Goal: Transaction & Acquisition: Book appointment/travel/reservation

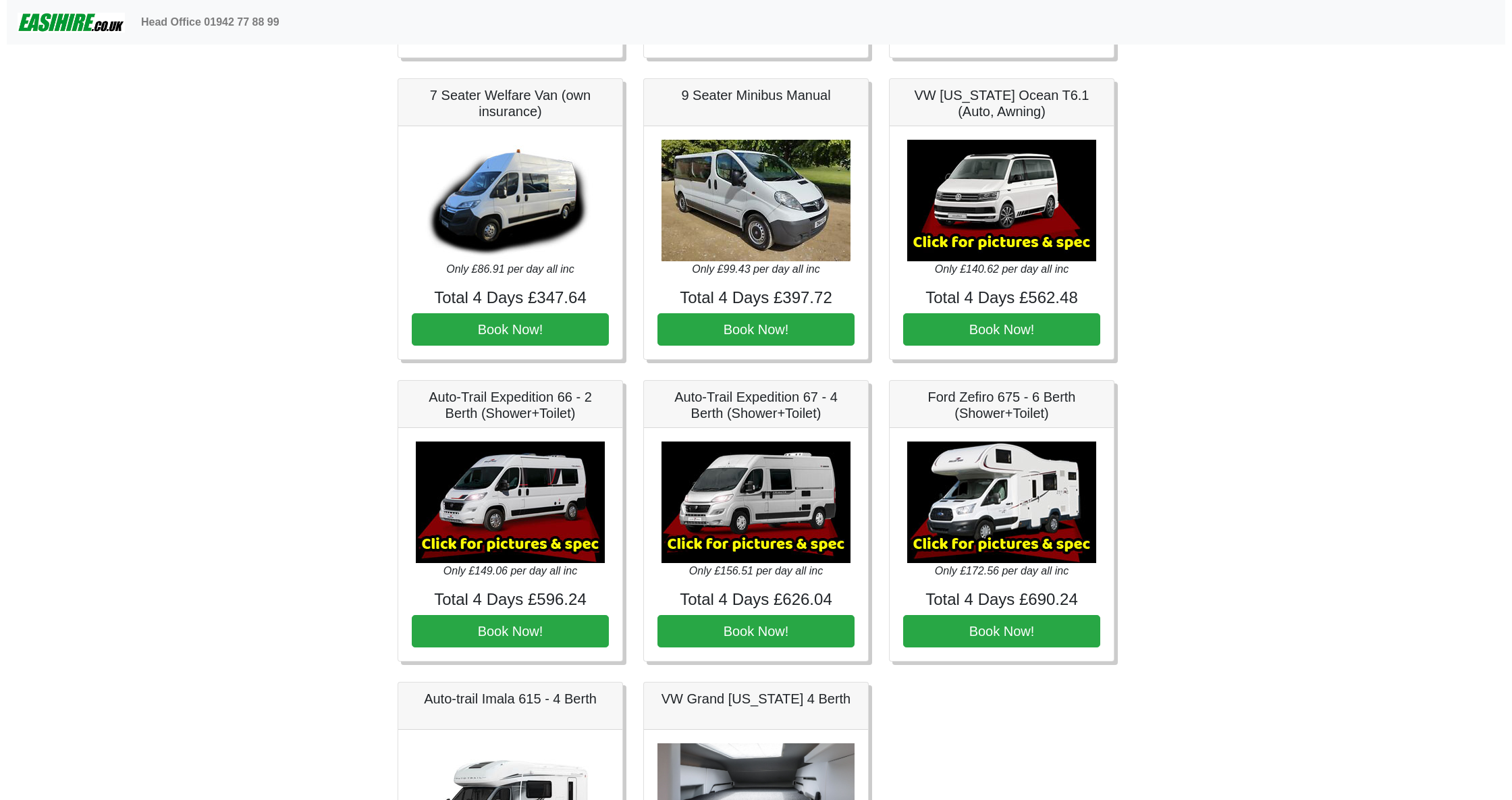
scroll to position [2160, 0]
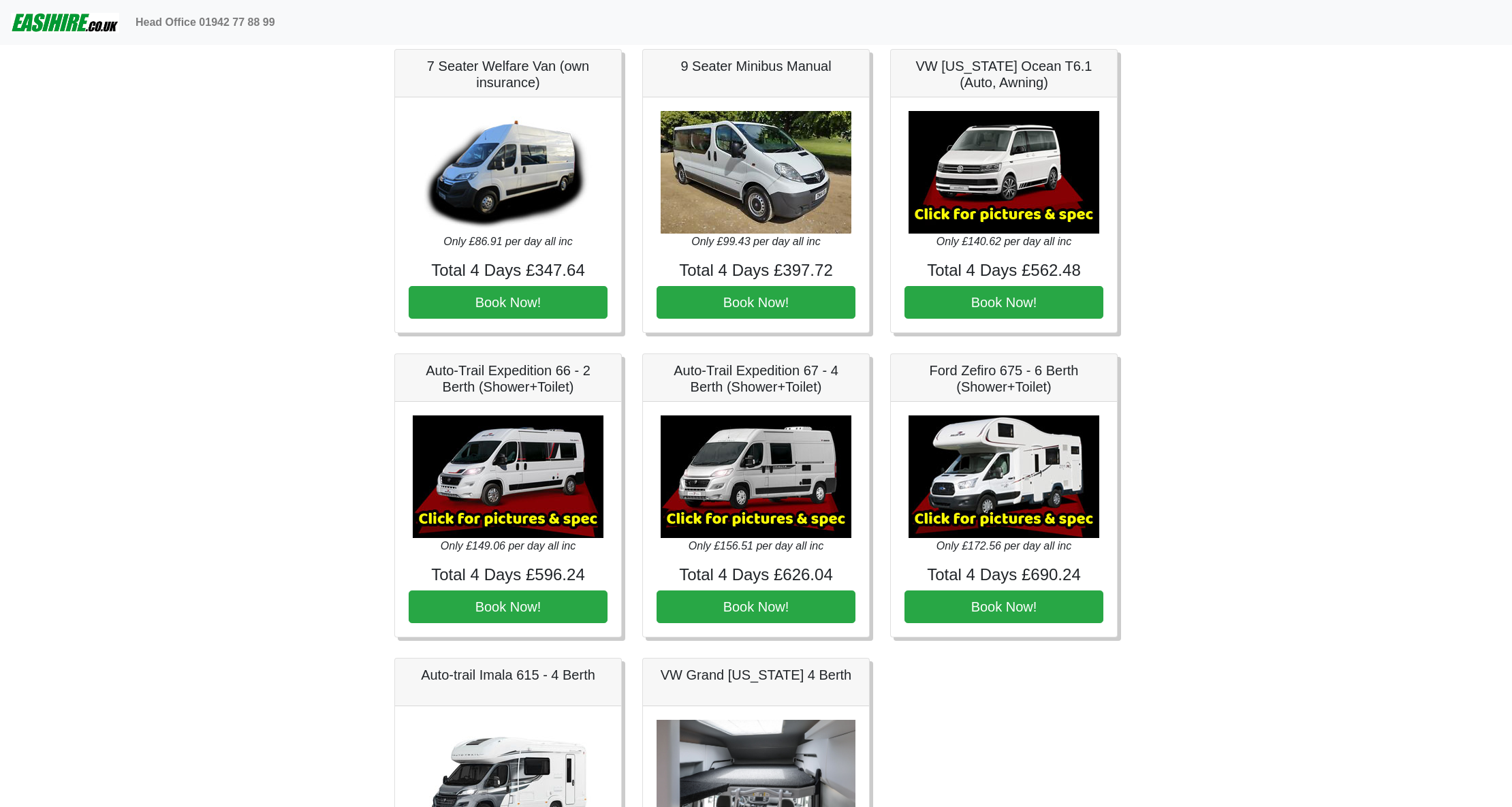
click at [522, 484] on img at bounding box center [508, 476] width 191 height 123
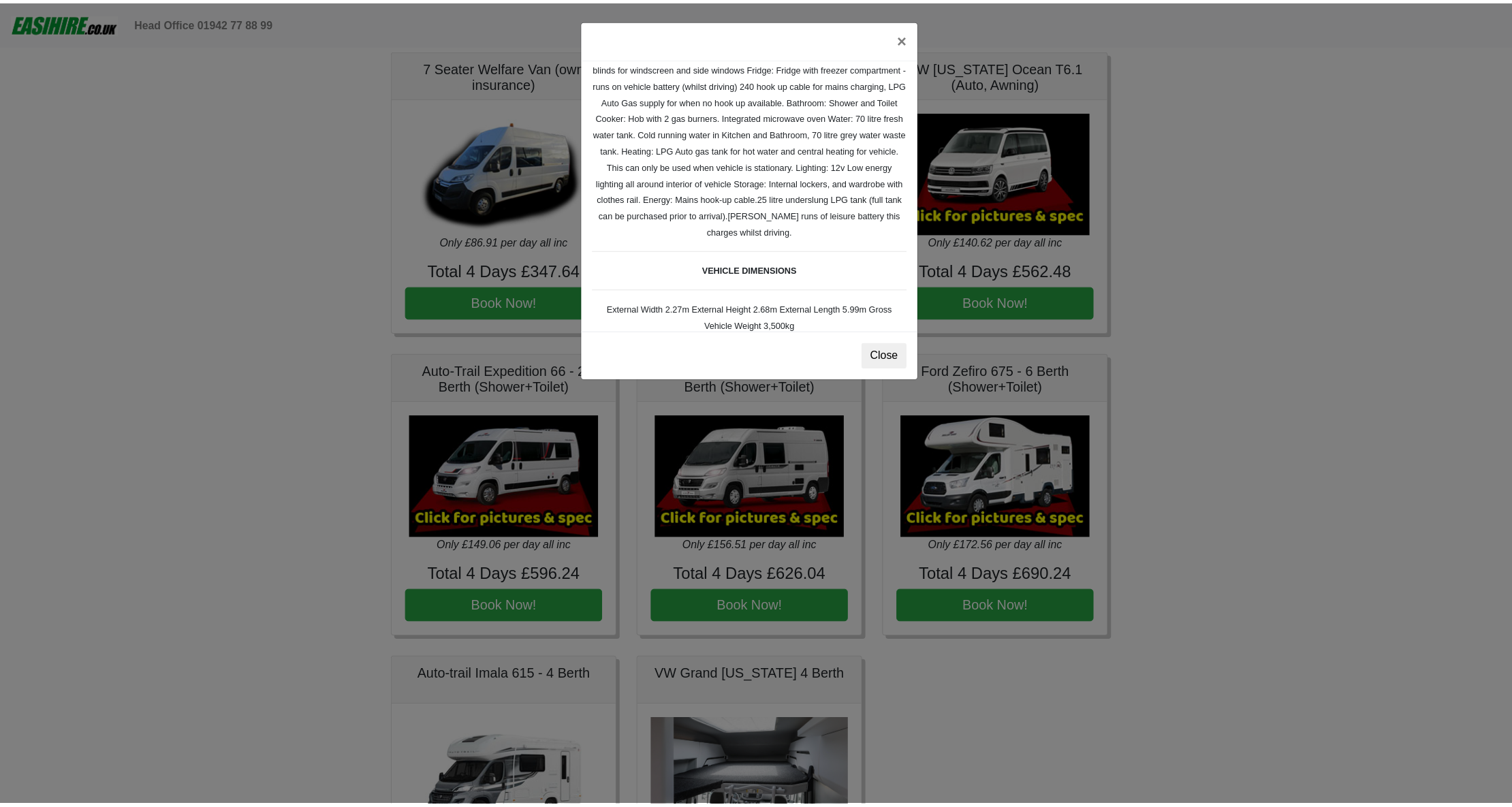
scroll to position [180, 0]
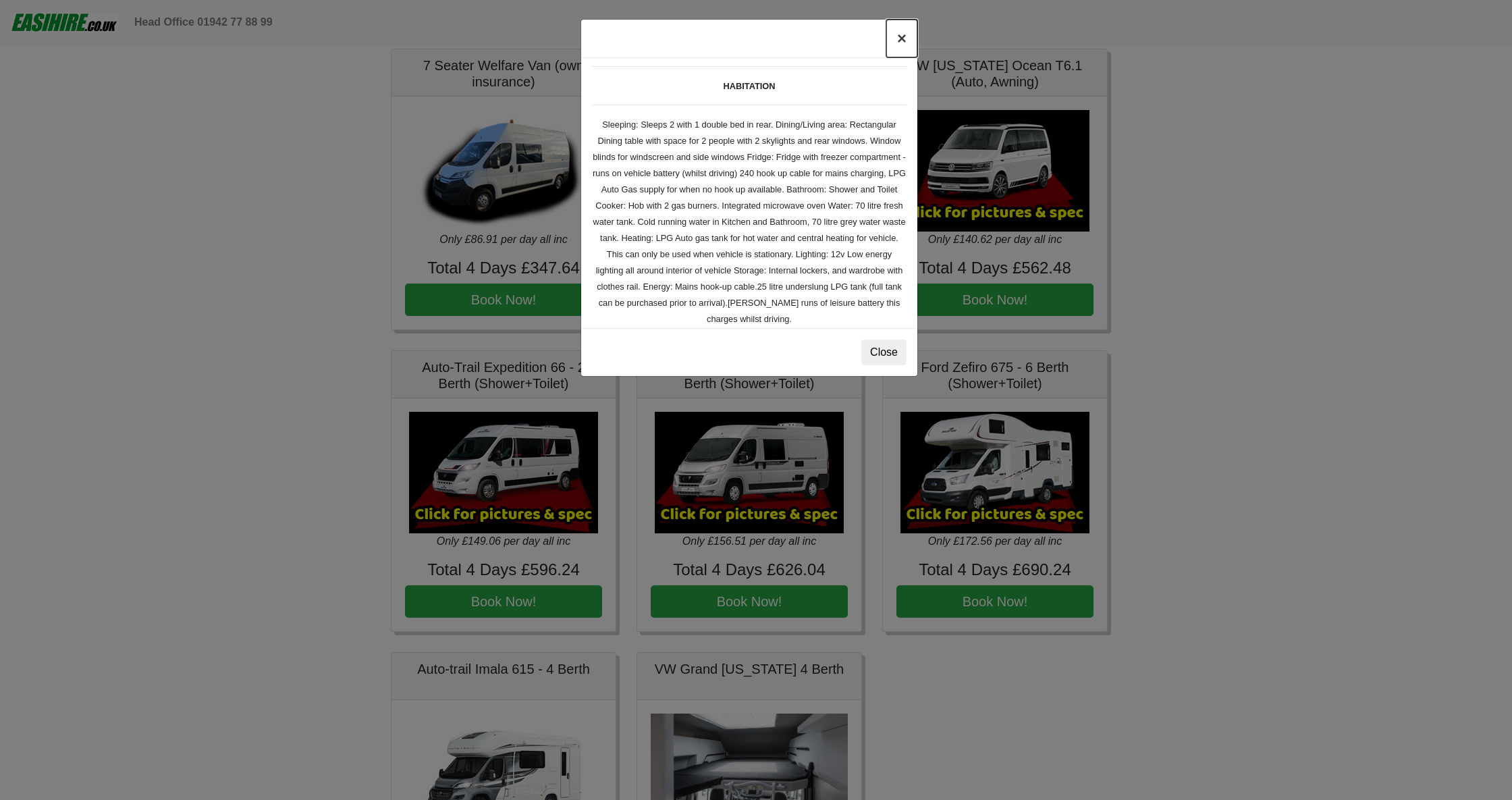
click at [899, 37] on button "×" at bounding box center [901, 38] width 31 height 37
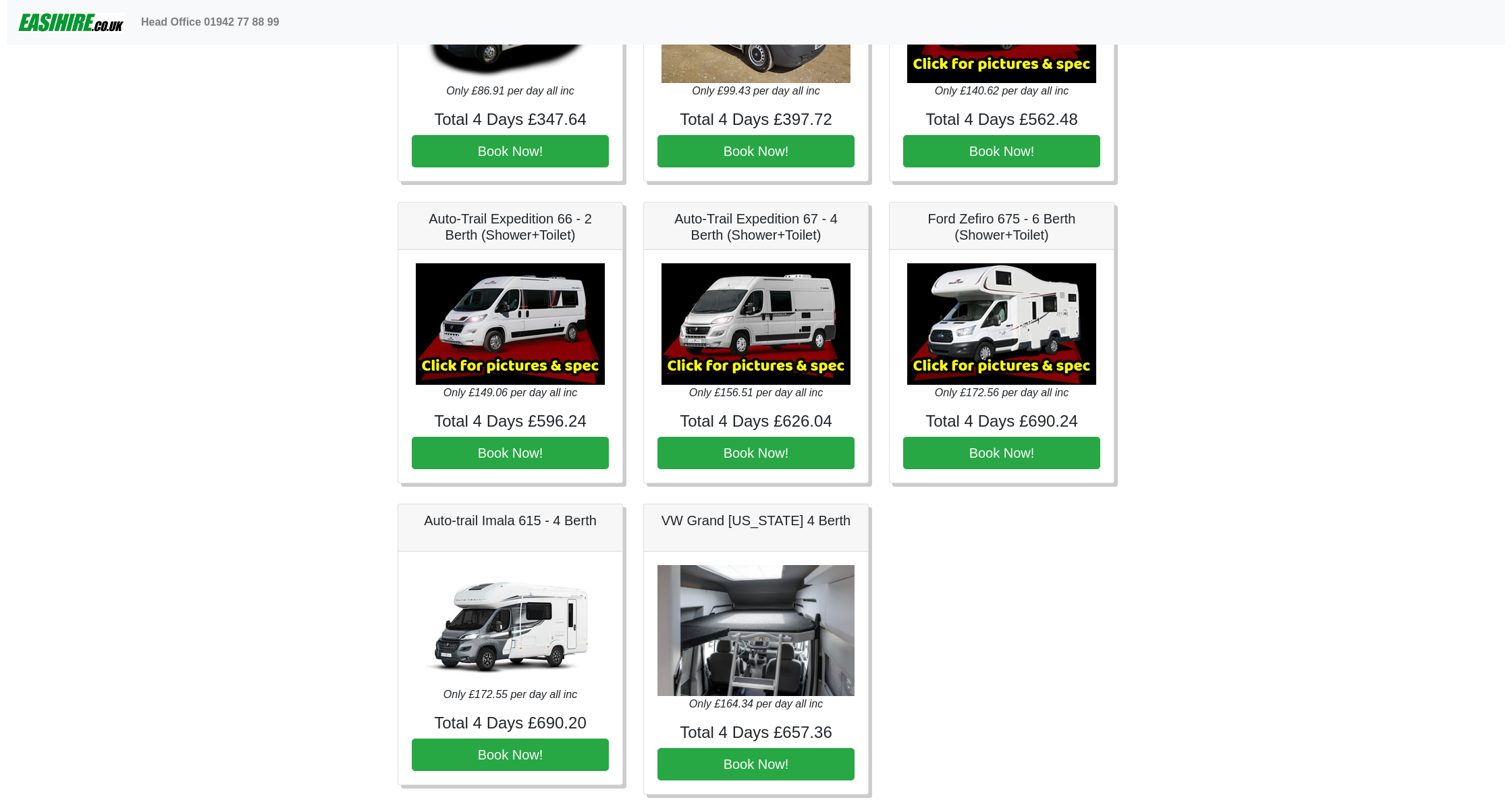
scroll to position [2339, 0]
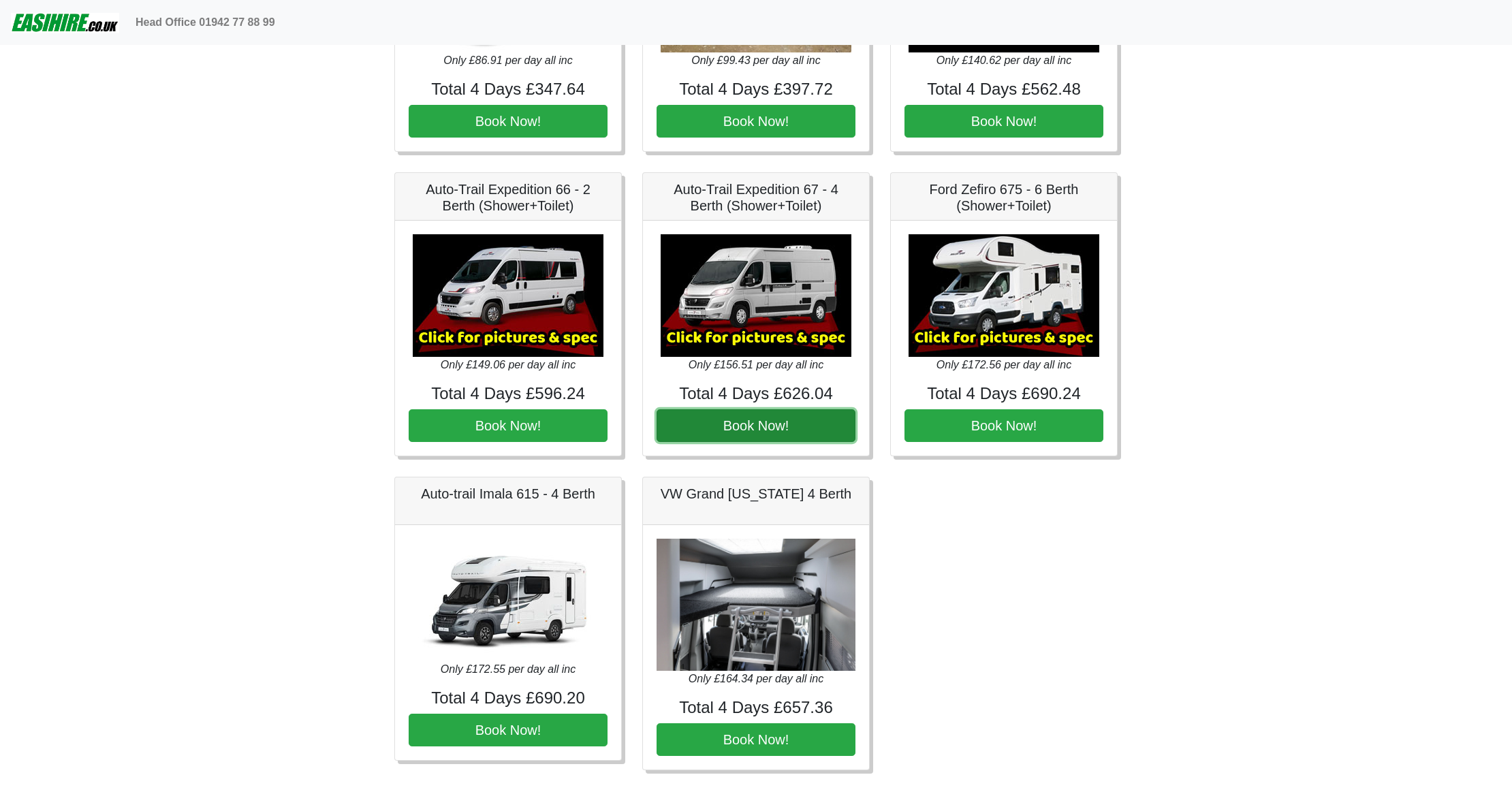
click at [757, 426] on button "Book Now!" at bounding box center [756, 425] width 199 height 33
click at [749, 309] on img at bounding box center [756, 295] width 191 height 123
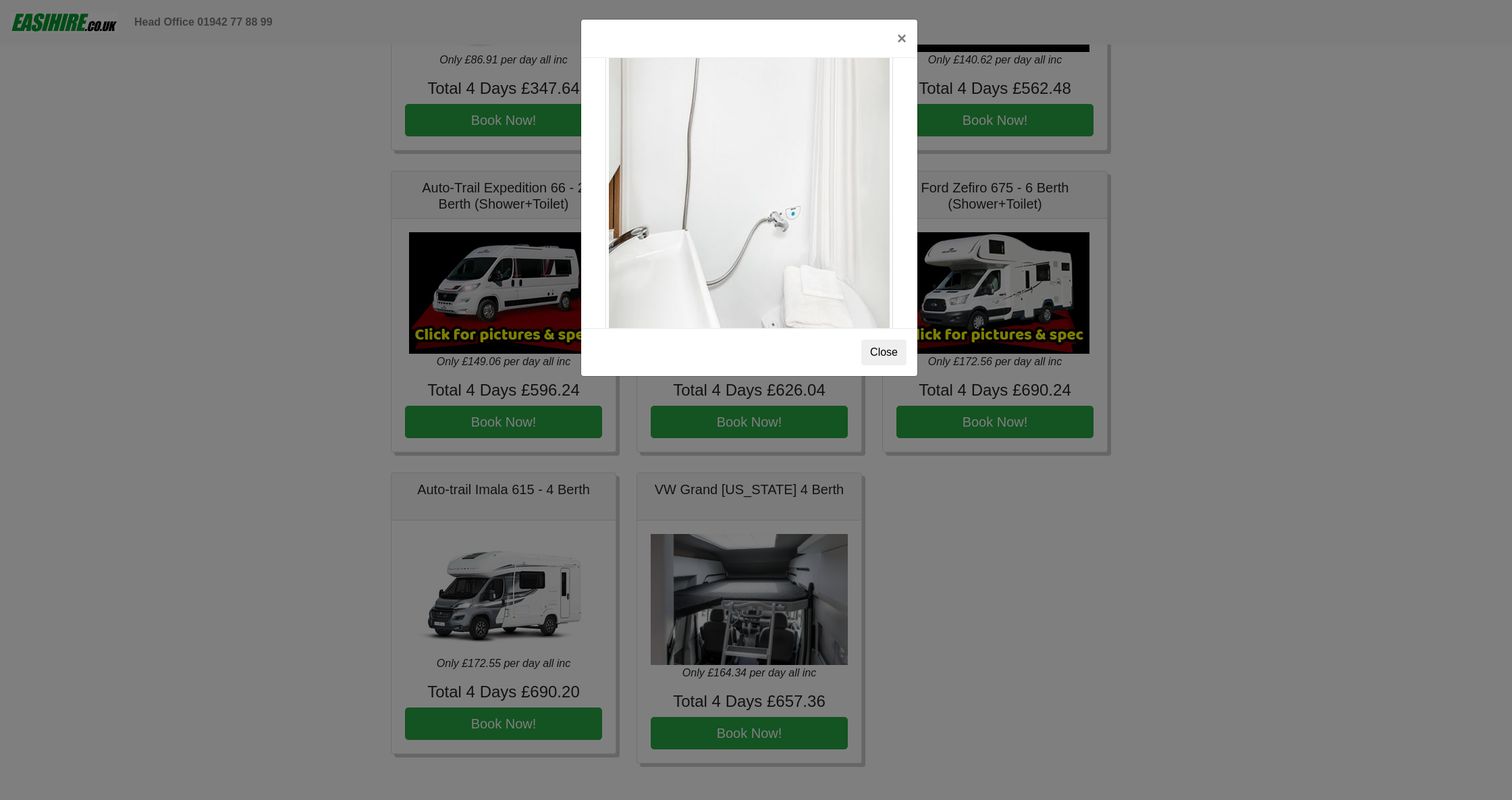
scroll to position [1799, 0]
click at [896, 36] on button "×" at bounding box center [901, 38] width 31 height 37
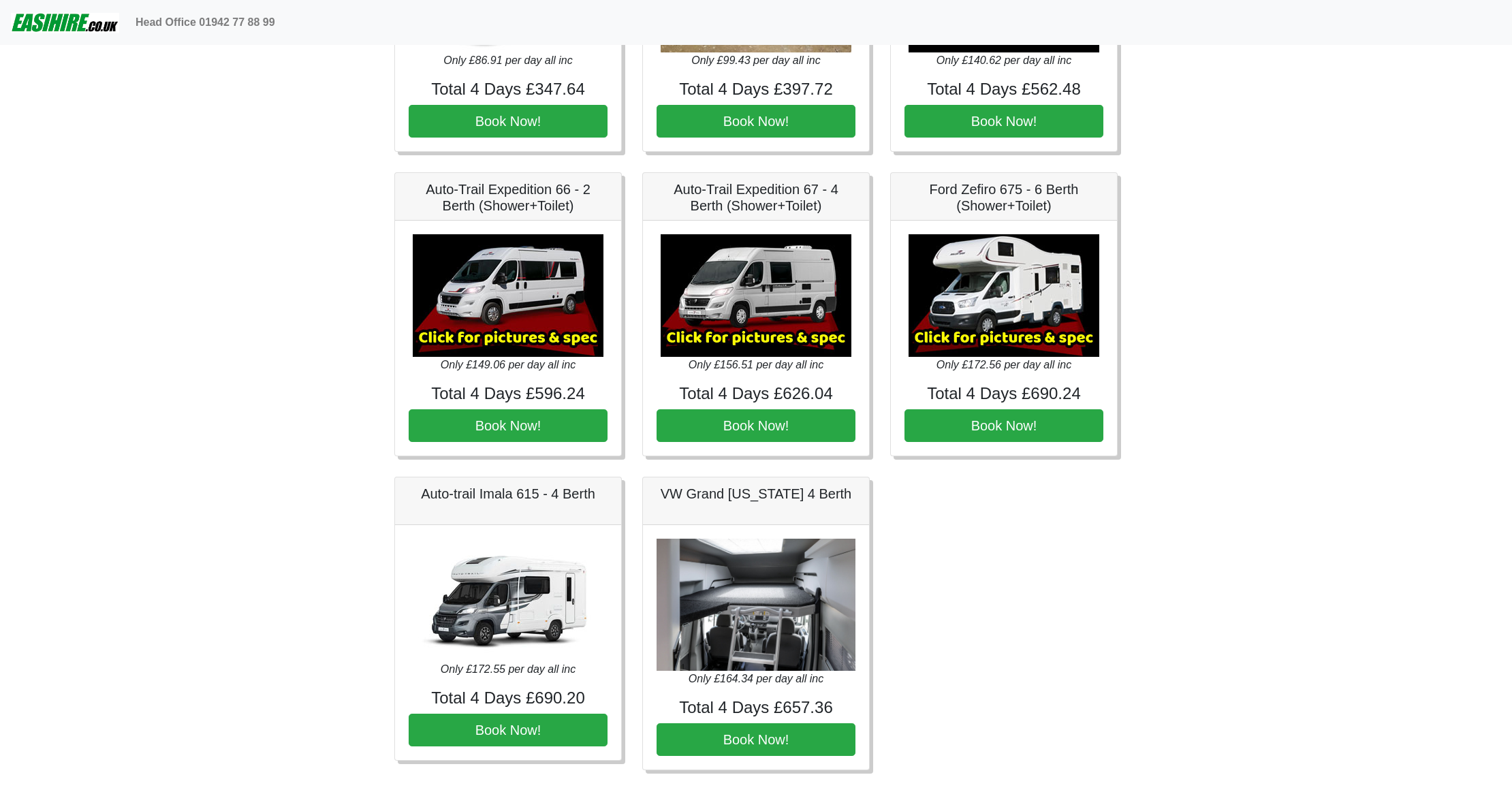
click at [742, 341] on img at bounding box center [756, 295] width 191 height 123
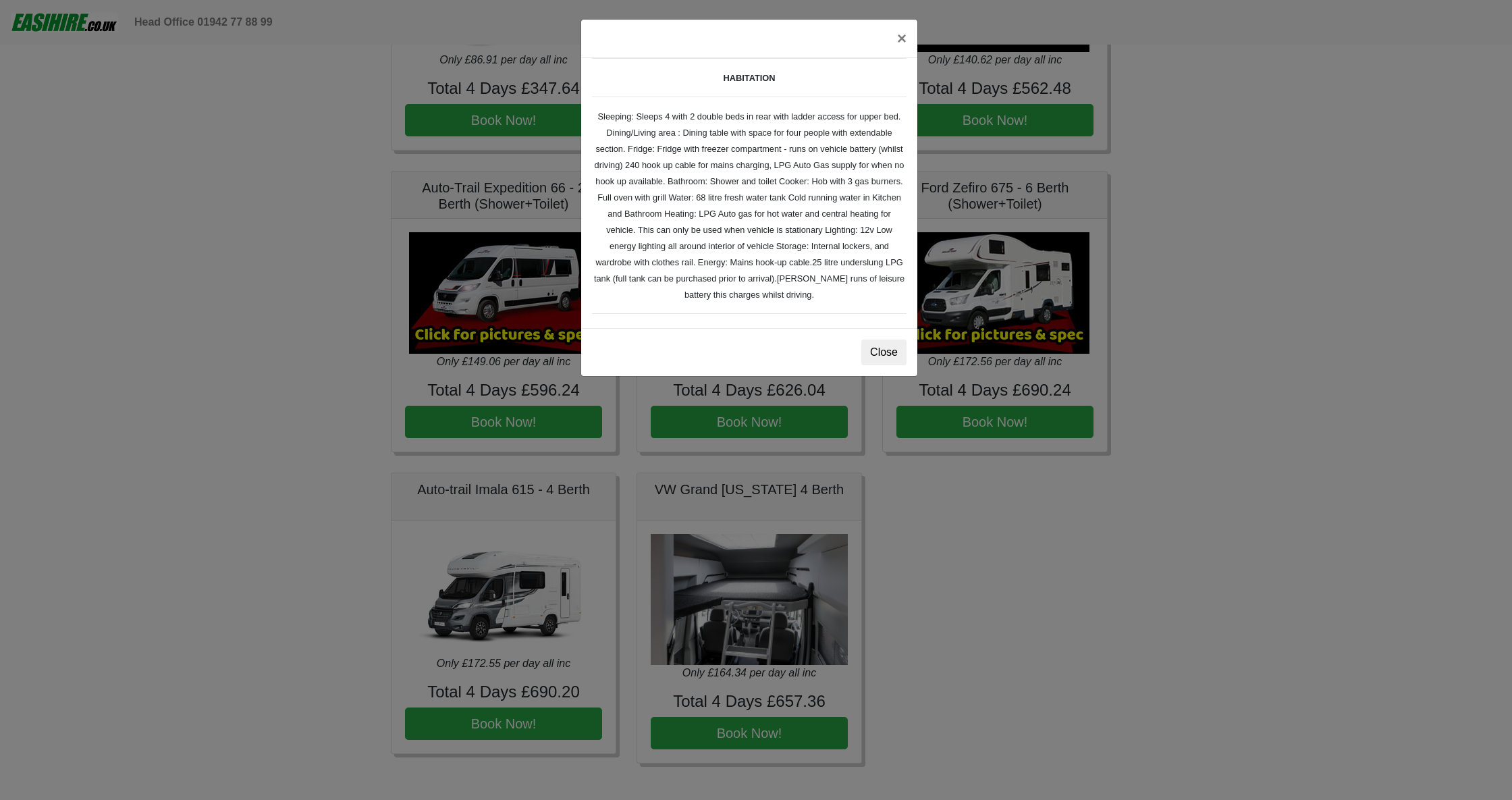
scroll to position [179, 0]
click at [894, 352] on button "Close" at bounding box center [883, 351] width 45 height 25
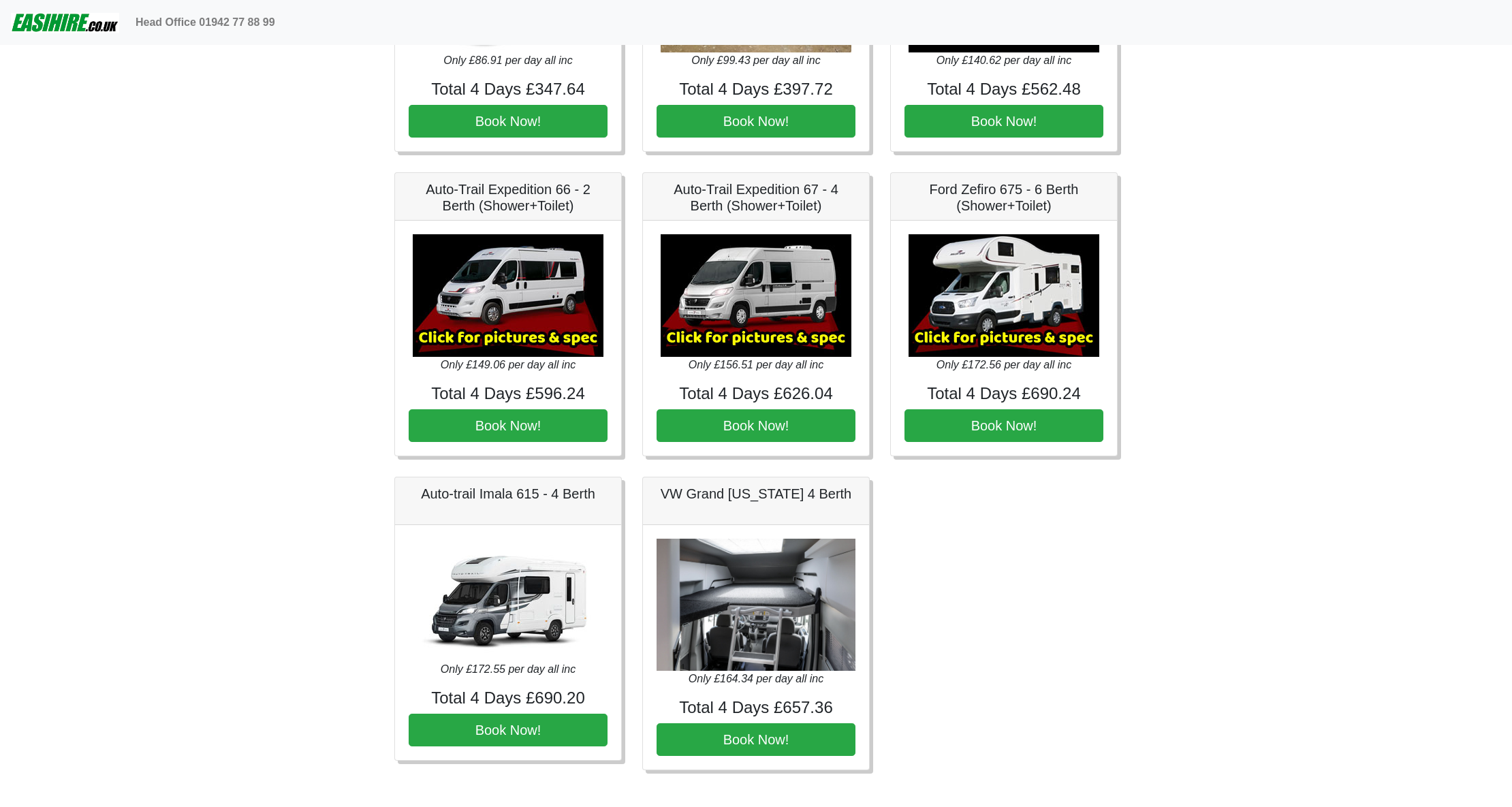
click at [537, 320] on img at bounding box center [508, 295] width 191 height 123
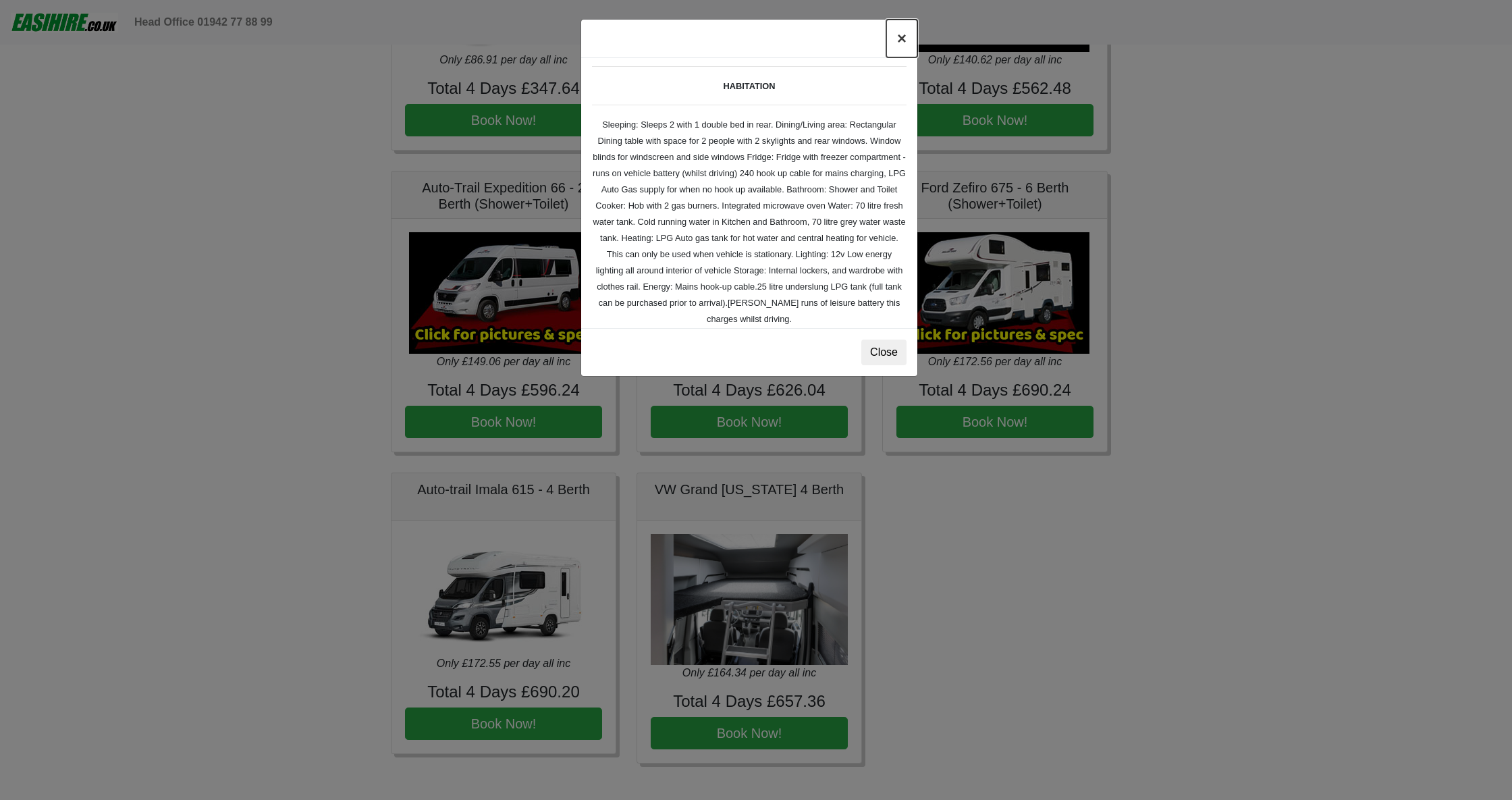
click at [911, 34] on button "×" at bounding box center [901, 38] width 31 height 37
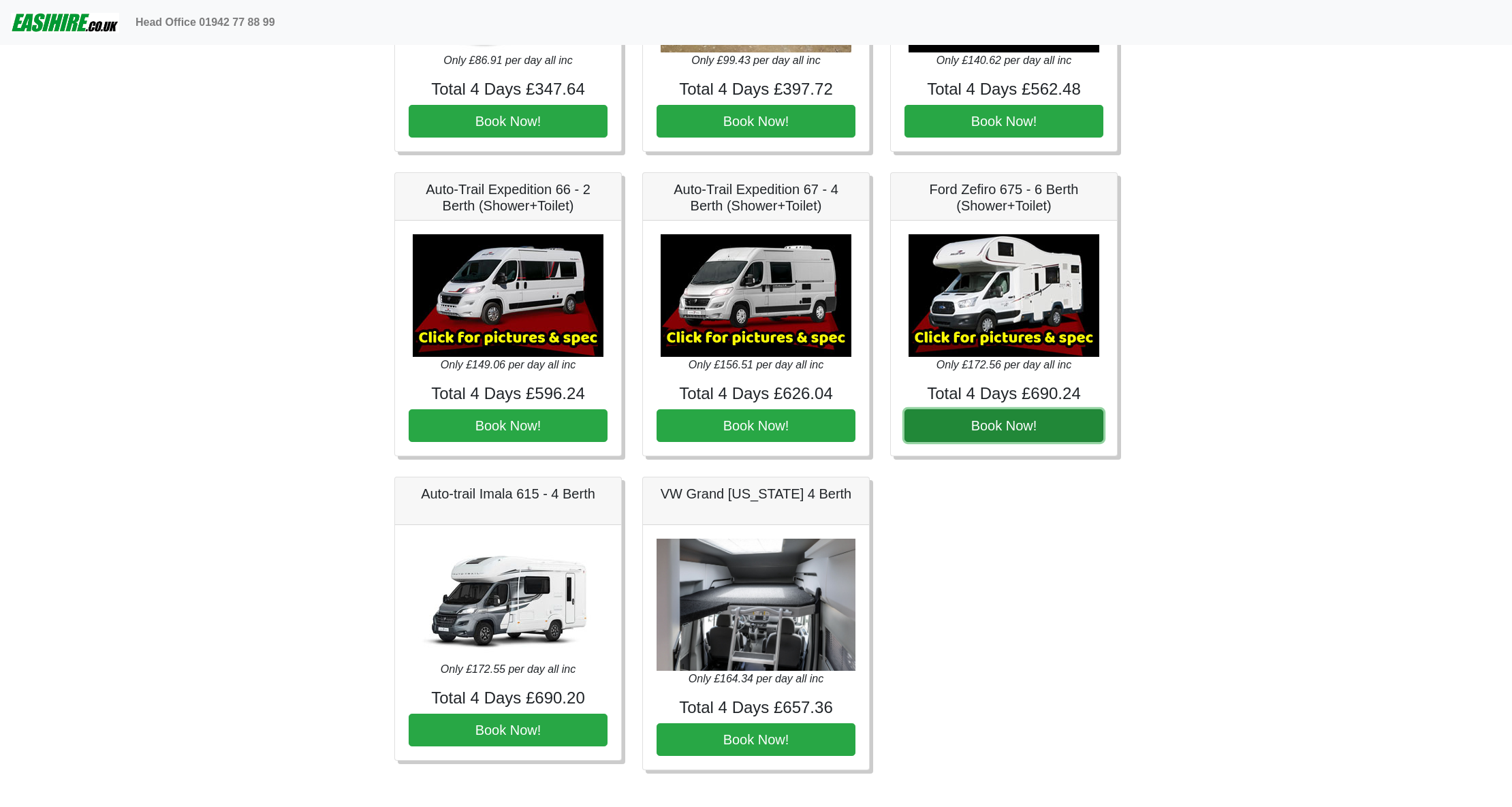
click at [990, 427] on button "Book Now!" at bounding box center [1004, 425] width 199 height 33
click at [726, 293] on img at bounding box center [756, 295] width 191 height 123
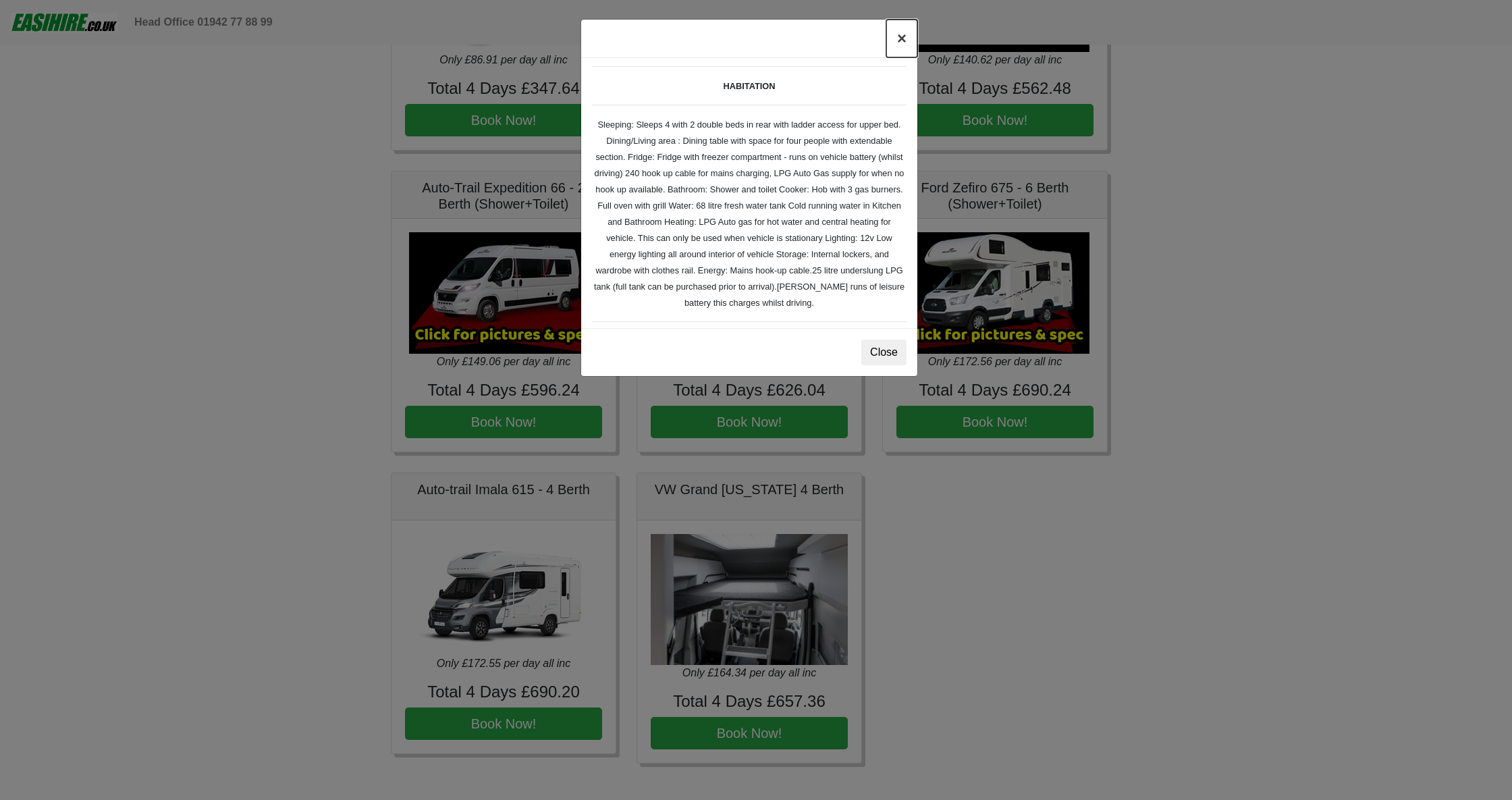
click at [906, 44] on button "×" at bounding box center [901, 38] width 31 height 37
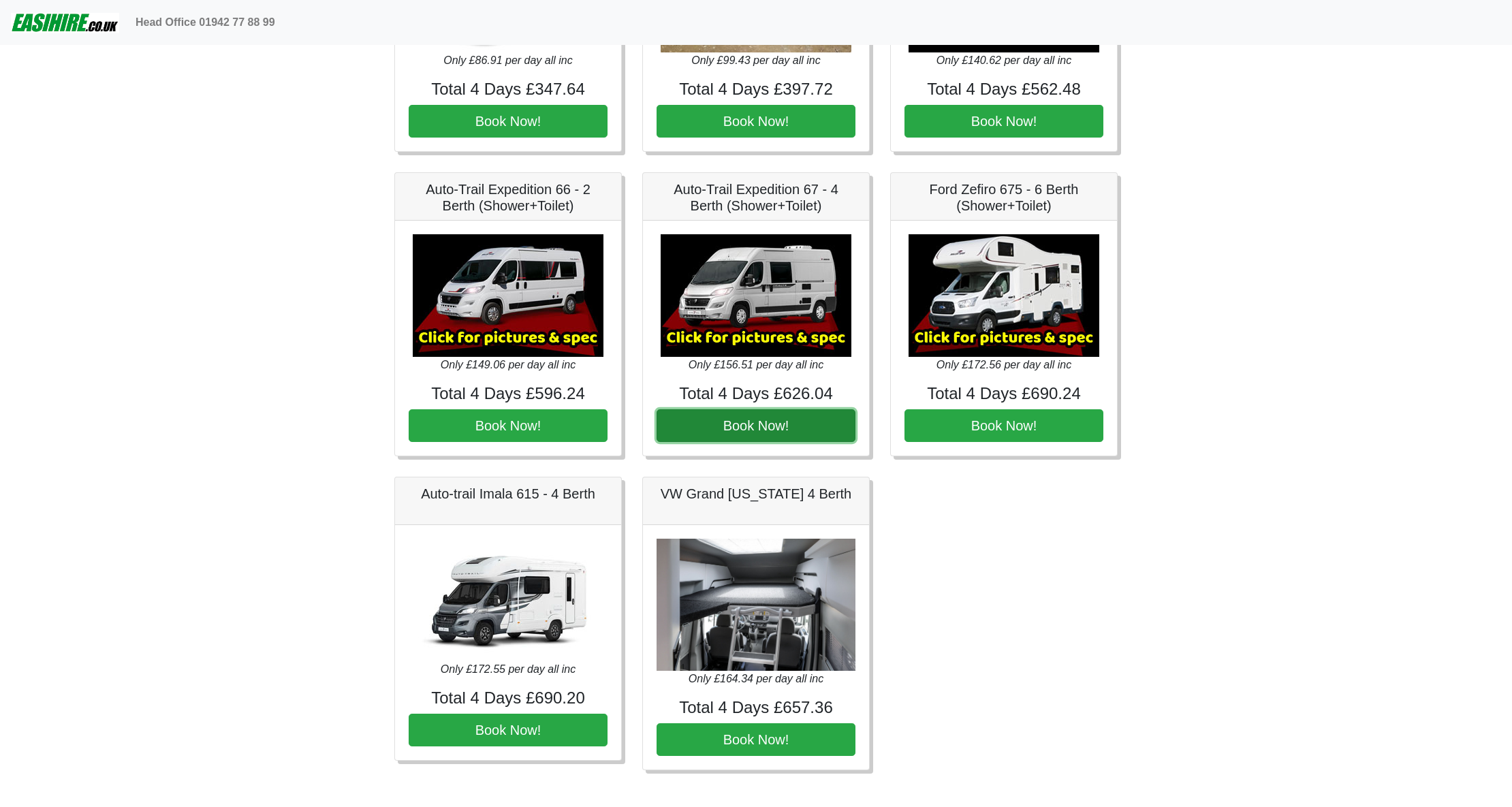
click at [799, 427] on button "Book Now!" at bounding box center [756, 425] width 199 height 33
click at [1008, 336] on img at bounding box center [1004, 295] width 191 height 123
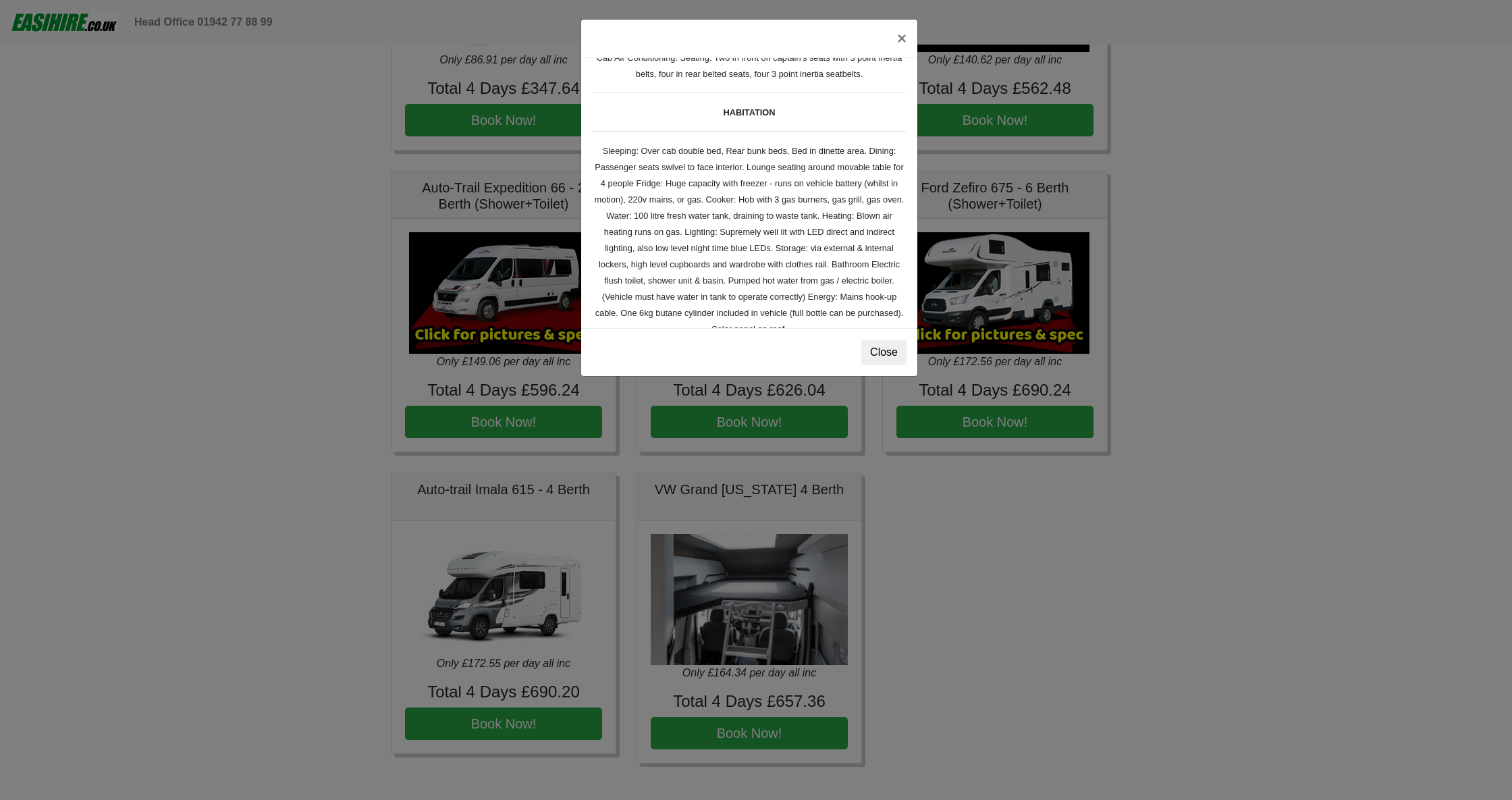
scroll to position [179, 0]
